Goal: Information Seeking & Learning: Learn about a topic

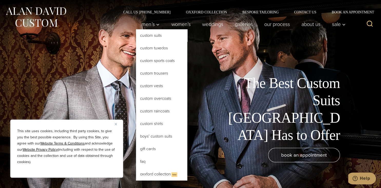
click at [143, 35] on link "Custom Suits" at bounding box center [161, 35] width 51 height 12
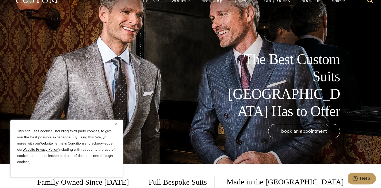
scroll to position [32, 0]
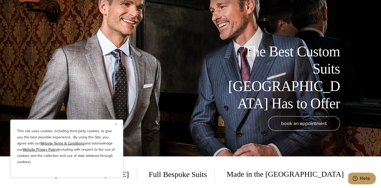
click at [116, 123] on button "Close" at bounding box center [118, 124] width 6 height 6
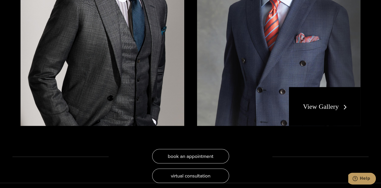
scroll to position [985, 0]
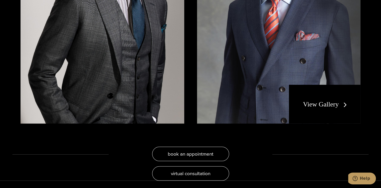
click at [312, 101] on link "View Gallery" at bounding box center [326, 103] width 46 height 7
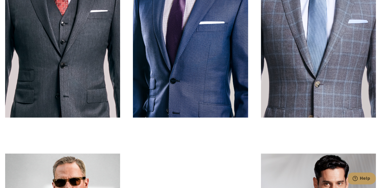
scroll to position [244, 0]
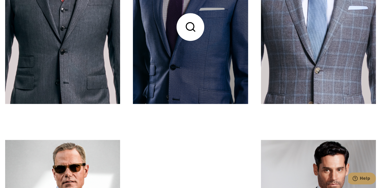
click at [210, 63] on link at bounding box center [190, 27] width 115 height 154
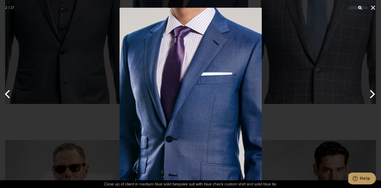
click at [372, 93] on button "Next" at bounding box center [371, 94] width 19 height 26
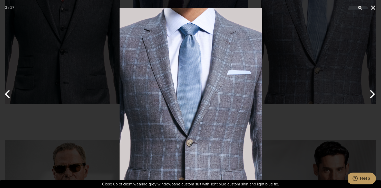
click at [372, 93] on button "Next" at bounding box center [371, 94] width 19 height 26
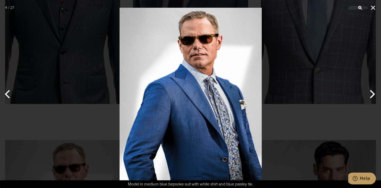
click at [372, 93] on button "Next" at bounding box center [371, 94] width 19 height 26
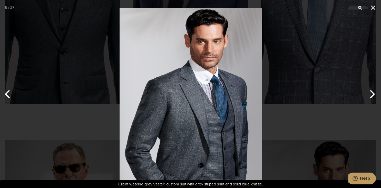
click at [372, 93] on button "Next" at bounding box center [371, 94] width 19 height 26
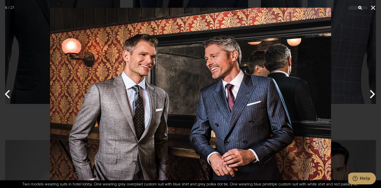
click at [8, 91] on button "Previous" at bounding box center [9, 94] width 19 height 26
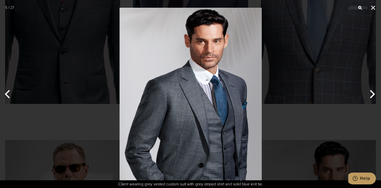
click at [199, 123] on img at bounding box center [191, 94] width 142 height 188
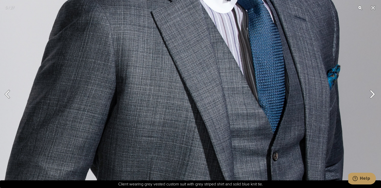
scroll to position [134, 0]
click at [371, 9] on button "Close" at bounding box center [373, 7] width 13 height 15
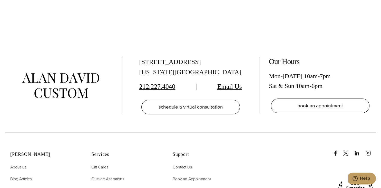
scroll to position [2499, 0]
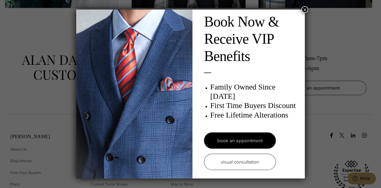
click at [306, 9] on button "×" at bounding box center [305, 9] width 7 height 7
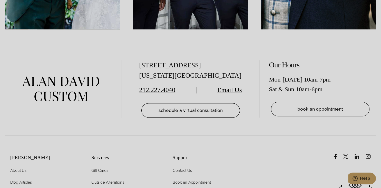
scroll to position [177, 0]
